Goal: Information Seeking & Learning: Learn about a topic

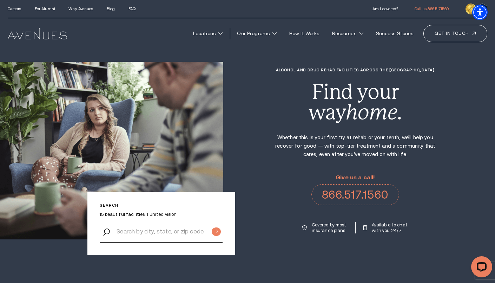
click at [307, 67] on div "Search 15 beautiful facilities. 1 united vision. Alcohol and Drug Rehab Facilit…" at bounding box center [247, 150] width 495 height 177
copy h1 "Alcohol"
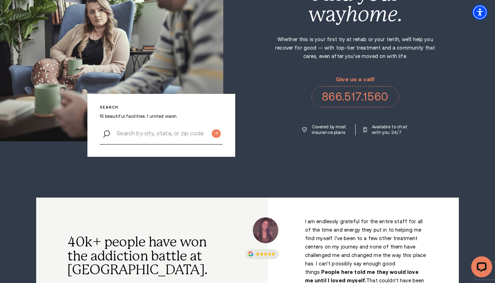
scroll to position [100, 0]
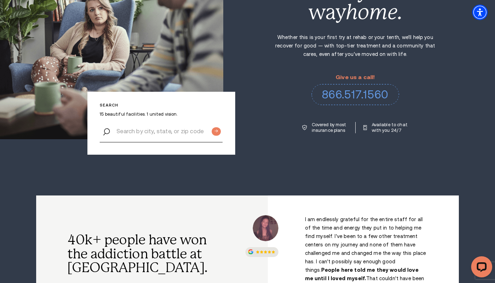
click at [354, 98] on link "866.517.1560" at bounding box center [356, 94] width 88 height 21
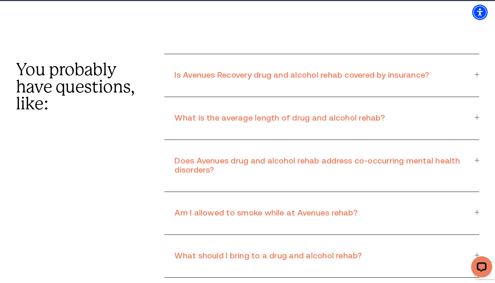
scroll to position [4685, 0]
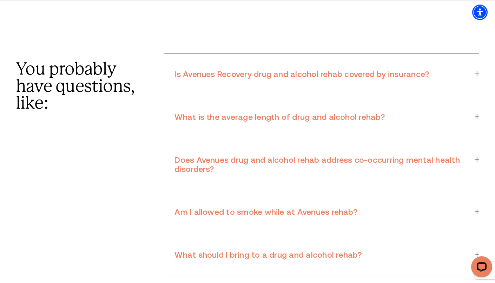
click at [229, 208] on h3 "Am I allowed to smoke while at Avenues rehab?" at bounding box center [321, 212] width 292 height 9
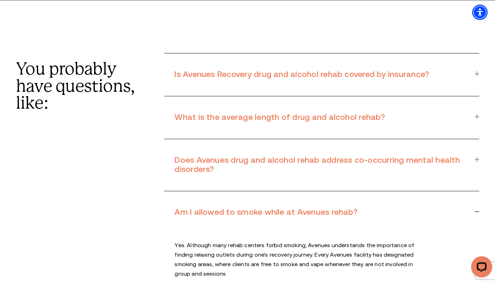
click at [229, 208] on h3 "Am I allowed to smoke while at Avenues rehab?" at bounding box center [321, 212] width 292 height 9
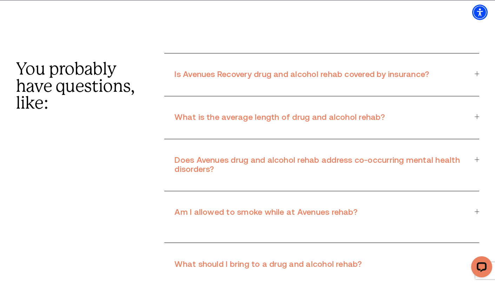
click at [229, 208] on h3 "Am I allowed to smoke while at Avenues rehab?" at bounding box center [321, 212] width 292 height 9
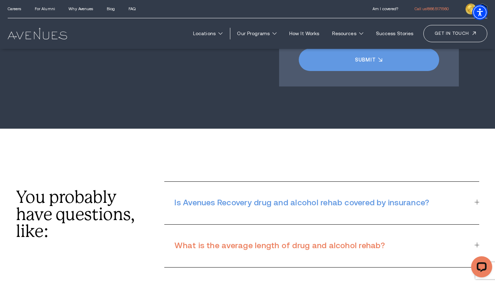
scroll to position [4552, 0]
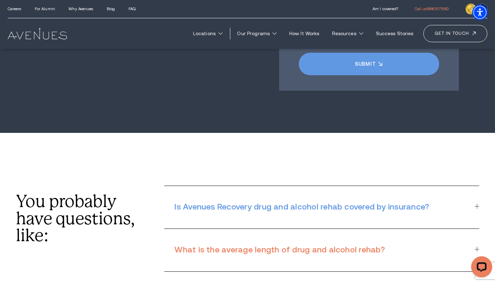
click at [215, 202] on h3 "Is Avenues Recovery drug and alcohol rehab covered by insurance?" at bounding box center [321, 206] width 292 height 9
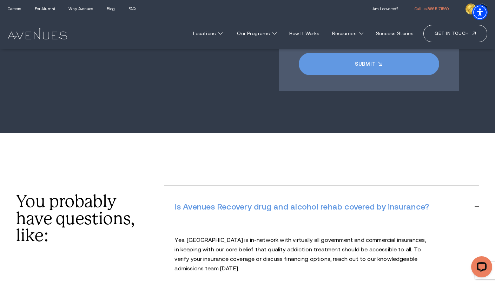
click at [216, 202] on h3 "Is Avenues Recovery drug and alcohol rehab covered by insurance?" at bounding box center [321, 206] width 292 height 9
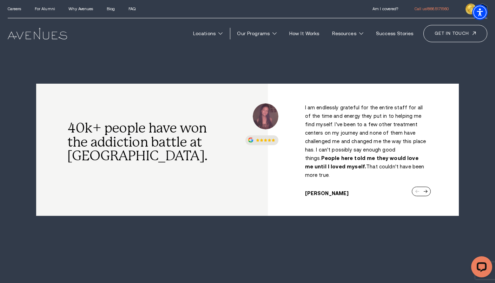
scroll to position [0, 0]
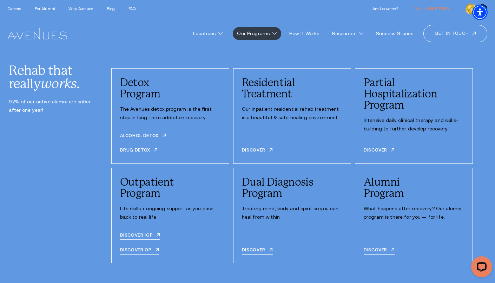
click at [277, 33] on icon at bounding box center [275, 33] width 4 height 2
click at [13, 162] on div "Rehab that really works . 92% of our active alumni are sober after one year! De…" at bounding box center [247, 163] width 493 height 199
click at [52, 202] on div "Rehab that really works . 92% of our active alumni are sober after one year! De…" at bounding box center [247, 163] width 493 height 199
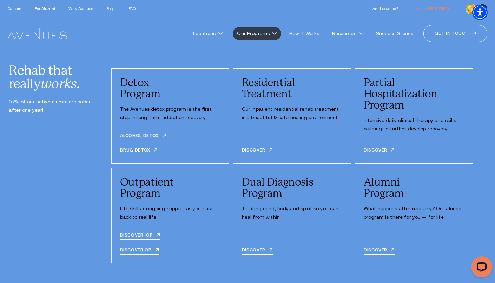
click at [281, 31] on link "Our Programs" at bounding box center [257, 33] width 48 height 13
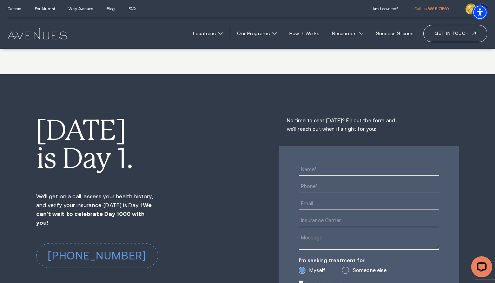
scroll to position [4255, 0]
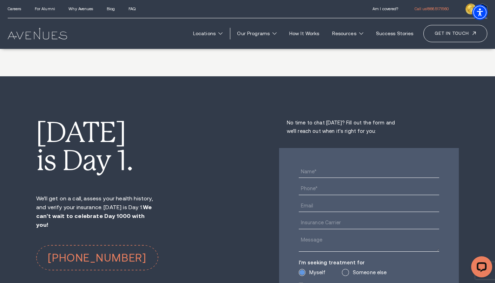
click at [89, 245] on link "[PHONE_NUMBER]" at bounding box center [97, 257] width 122 height 25
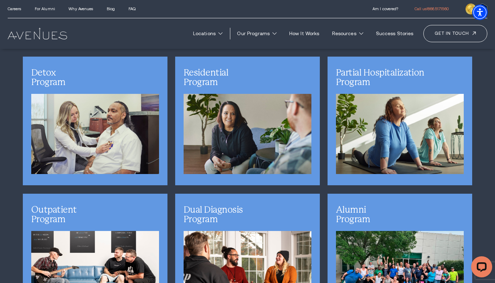
scroll to position [0, 0]
